Goal: Manage account settings

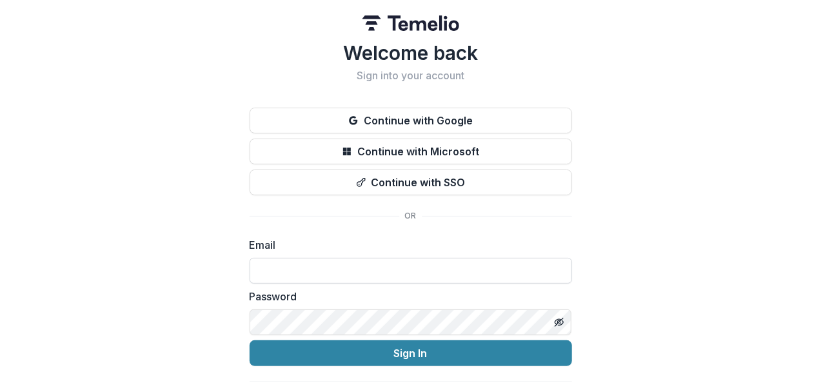
click at [299, 262] on input at bounding box center [410, 271] width 322 height 26
type input "**********"
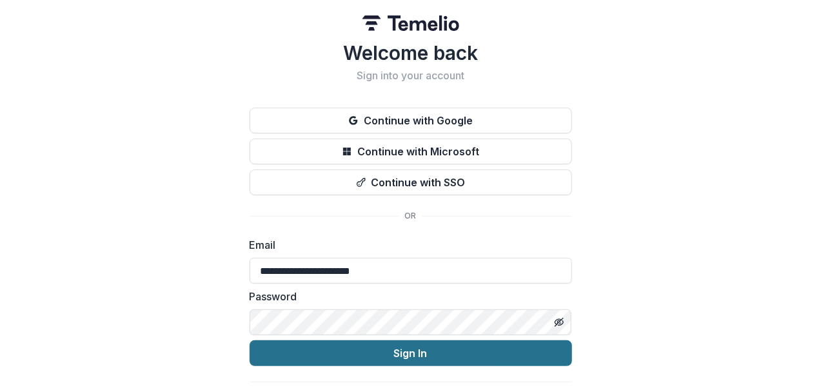
click at [398, 357] on button "Sign In" at bounding box center [410, 353] width 322 height 26
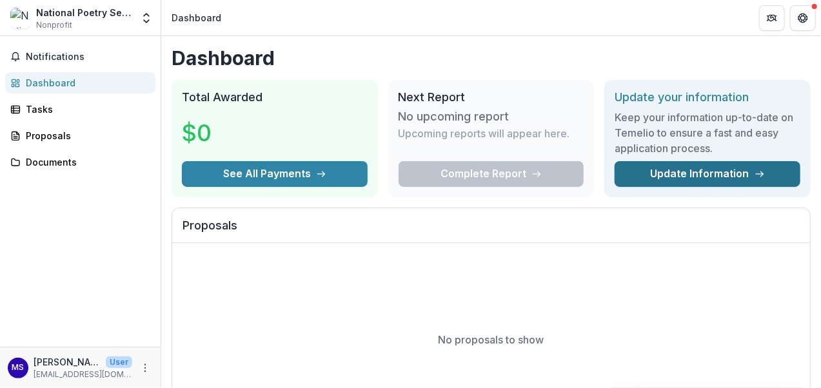
click at [743, 170] on link "Update Information" at bounding box center [707, 174] width 186 height 26
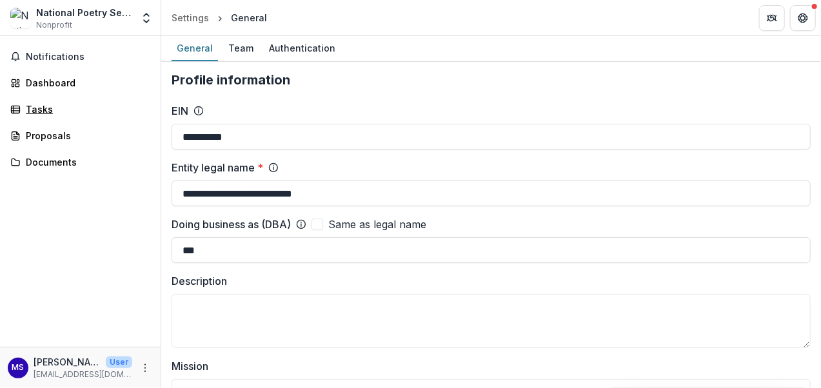
drag, startPoint x: 100, startPoint y: 119, endPoint x: 10, endPoint y: -79, distance: 217.2
drag, startPoint x: 10, startPoint y: -79, endPoint x: 470, endPoint y: 155, distance: 515.4
click at [470, 155] on div "**********" at bounding box center [490, 310] width 639 height 415
click at [147, 23] on icon "Open entity switcher" at bounding box center [146, 18] width 13 height 13
click at [21, 16] on img at bounding box center [20, 18] width 21 height 21
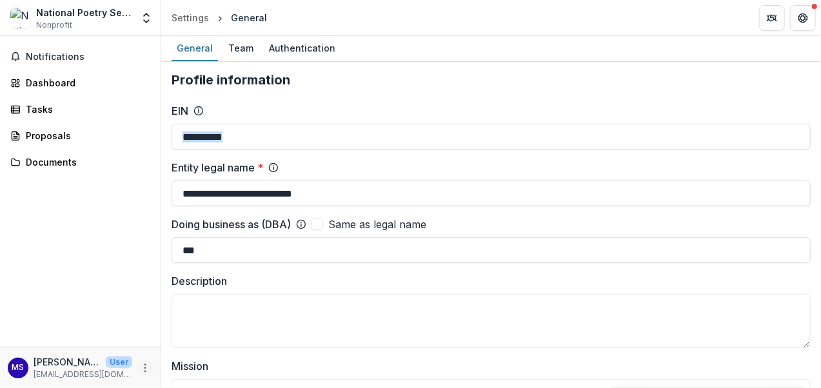
click at [144, 369] on icon "More" at bounding box center [145, 368] width 10 height 10
click at [196, 358] on button "Logout" at bounding box center [230, 361] width 138 height 21
